Goal: Navigation & Orientation: Find specific page/section

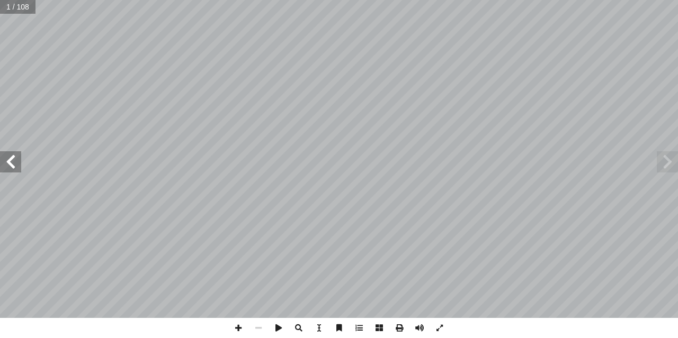
click at [19, 167] on span at bounding box center [10, 161] width 21 height 21
click at [17, 167] on span at bounding box center [10, 161] width 21 height 21
click at [238, 326] on span at bounding box center [238, 328] width 20 height 20
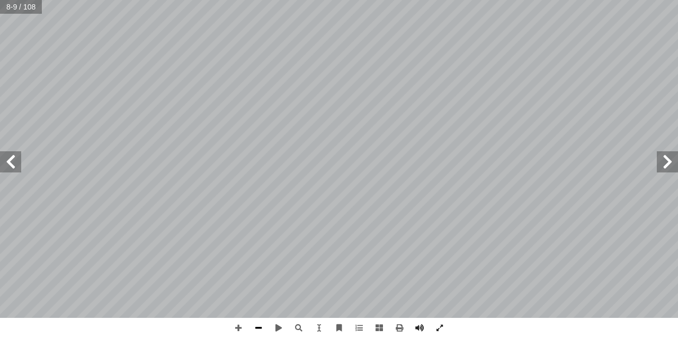
click at [254, 321] on span at bounding box center [258, 328] width 20 height 20
click at [8, 169] on span at bounding box center [10, 161] width 21 height 21
click at [237, 334] on span at bounding box center [238, 328] width 20 height 20
click at [492, 96] on html "الصفحة الرئيسية الصف الأول الصف الثاني الصف الثالث الصف الرابع الصف الخامس الصف…" at bounding box center [339, 48] width 678 height 96
click at [241, 327] on span at bounding box center [238, 328] width 20 height 20
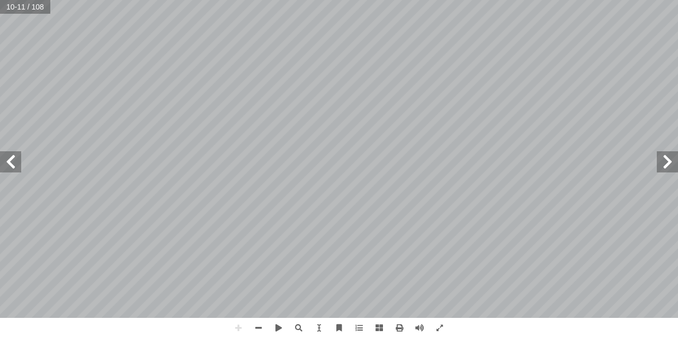
click at [443, 96] on html "الصفحة الرئيسية الصف الأول الصف الثاني الصف الثالث الصف الرابع الصف الخامس الصف…" at bounding box center [339, 48] width 678 height 96
click at [565, 96] on html "الصفحة الرئيسية الصف الأول الصف الثاني الصف الثالث الصف الرابع الصف الخامس الصف…" at bounding box center [339, 48] width 678 height 96
click at [576, 96] on html "الصفحة الرئيسية الصف الأول الصف الثاني الصف الثالث الصف الرابع الصف الخامس الصف…" at bounding box center [339, 48] width 678 height 96
click at [258, 324] on span at bounding box center [258, 328] width 20 height 20
click at [307, 0] on html "الصفحة الرئيسية الصف الأول الصف الثاني الصف الثالث الصف الرابع الصف الخامس الصف…" at bounding box center [339, 48] width 678 height 96
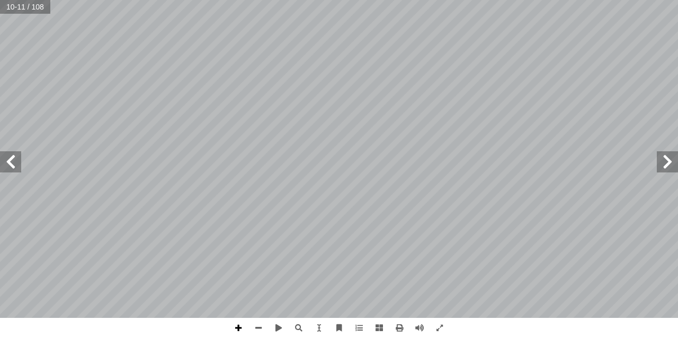
click at [235, 327] on span at bounding box center [238, 328] width 20 height 20
click at [15, 7] on input "text" at bounding box center [25, 7] width 50 height 14
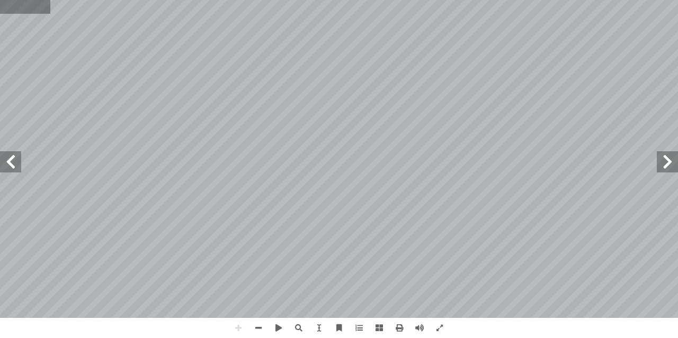
click at [15, 7] on input "text" at bounding box center [25, 7] width 50 height 14
